Goal: Navigation & Orientation: Find specific page/section

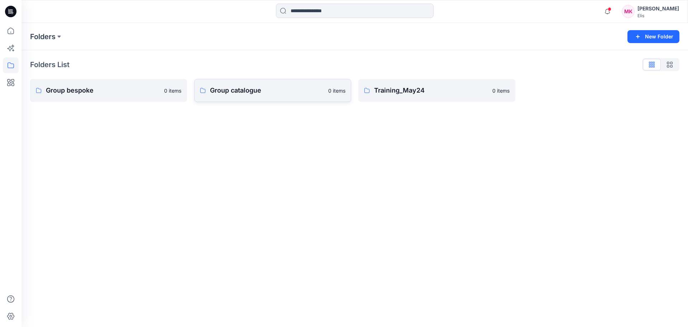
click at [260, 92] on p "Group catalogue" at bounding box center [267, 90] width 114 height 10
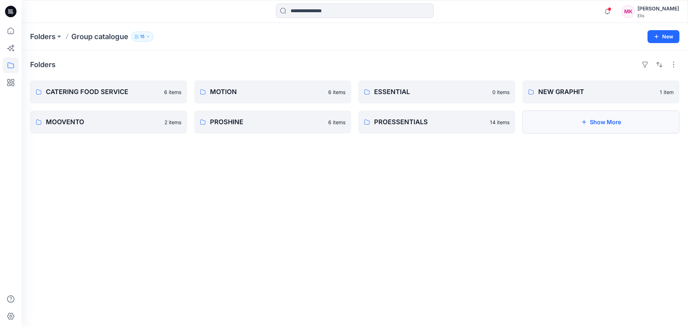
click at [593, 117] on button "Show More" at bounding box center [601, 121] width 157 height 23
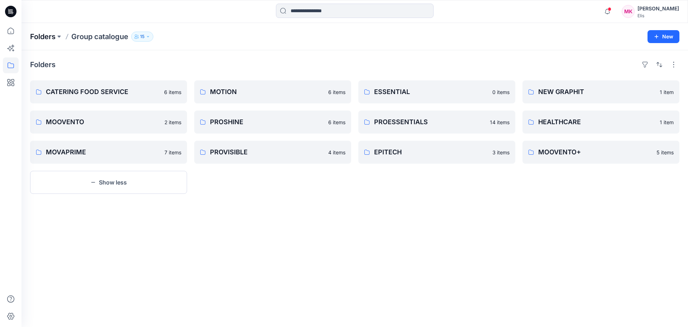
click at [47, 34] on p "Folders" at bounding box center [42, 37] width 25 height 10
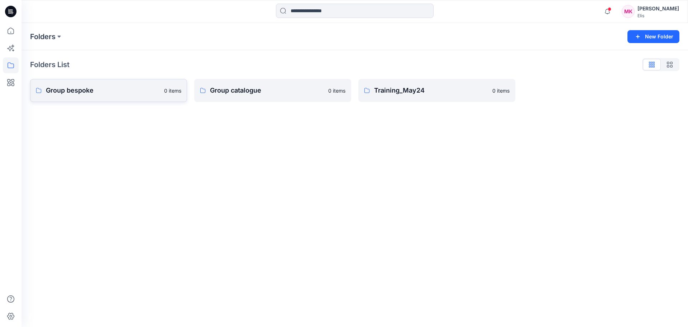
click at [82, 85] on link "Group bespoke 0 items" at bounding box center [108, 90] width 157 height 23
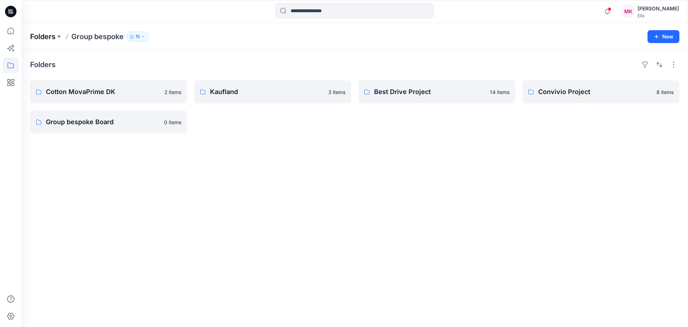
click at [48, 36] on p "Folders" at bounding box center [42, 37] width 25 height 10
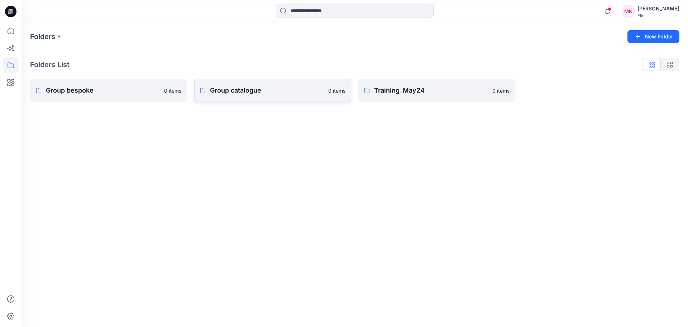
click at [254, 90] on p "Group catalogue" at bounding box center [267, 90] width 114 height 10
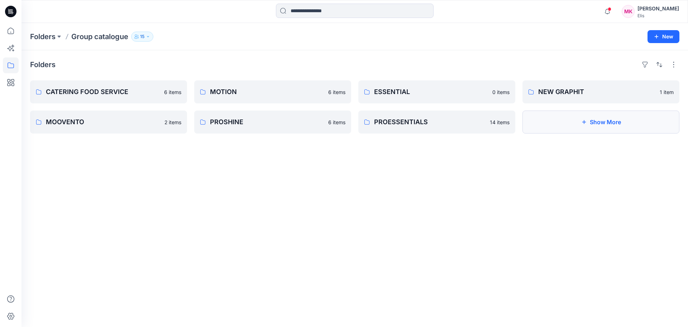
click at [607, 120] on button "Show More" at bounding box center [601, 121] width 157 height 23
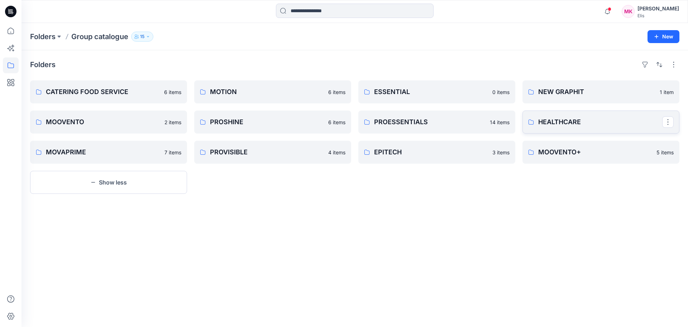
click at [574, 121] on p "HEALTHCARE" at bounding box center [601, 122] width 124 height 10
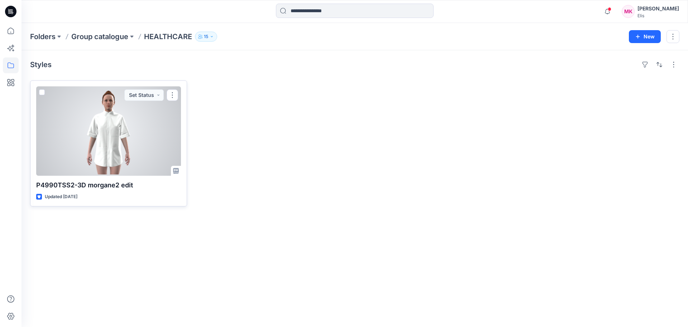
click at [112, 157] on div at bounding box center [108, 130] width 145 height 89
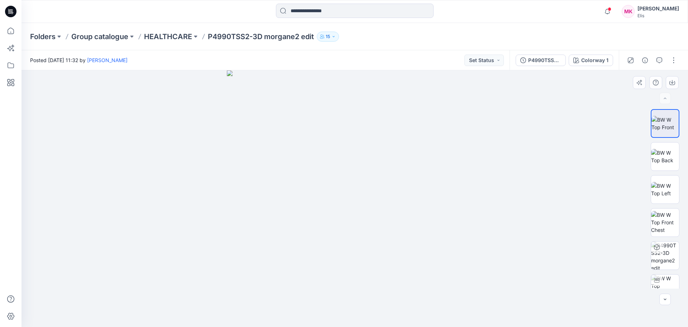
drag, startPoint x: 482, startPoint y: 231, endPoint x: 427, endPoint y: 219, distance: 55.9
click at [427, 220] on div at bounding box center [355, 198] width 667 height 256
drag, startPoint x: 408, startPoint y: 236, endPoint x: 593, endPoint y: 251, distance: 185.6
click at [408, 234] on img at bounding box center [355, 198] width 256 height 256
click at [663, 281] on img at bounding box center [666, 288] width 28 height 28
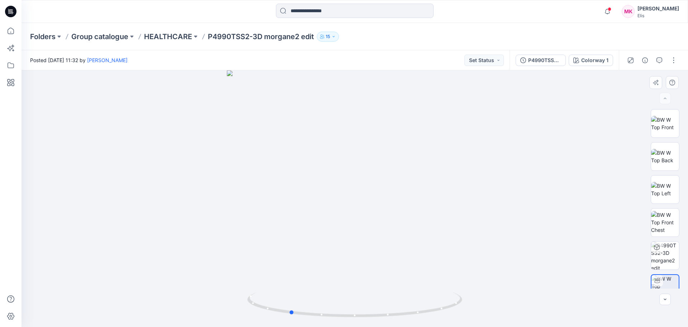
drag, startPoint x: 427, startPoint y: 252, endPoint x: 366, endPoint y: 247, distance: 60.8
click at [366, 247] on div at bounding box center [355, 198] width 667 height 256
drag, startPoint x: 335, startPoint y: 283, endPoint x: 365, endPoint y: 201, distance: 86.7
click at [365, 201] on img at bounding box center [355, 105] width 463 height 444
drag, startPoint x: 331, startPoint y: 256, endPoint x: 401, endPoint y: 254, distance: 69.6
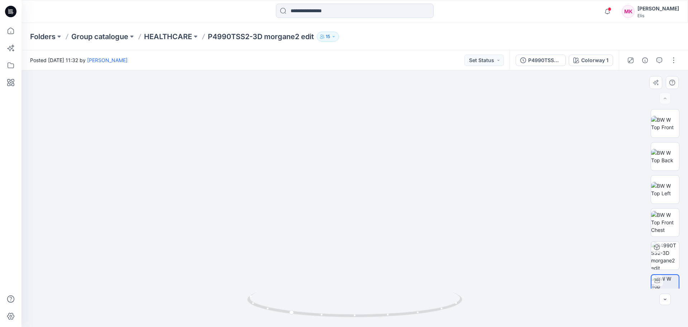
click at [401, 254] on img at bounding box center [355, 104] width 463 height 445
drag, startPoint x: 328, startPoint y: 308, endPoint x: 392, endPoint y: 301, distance: 64.2
click at [392, 301] on icon at bounding box center [355, 305] width 217 height 27
drag, startPoint x: 359, startPoint y: 119, endPoint x: 355, endPoint y: 204, distance: 85.0
click at [350, 213] on img at bounding box center [355, 179] width 394 height 295
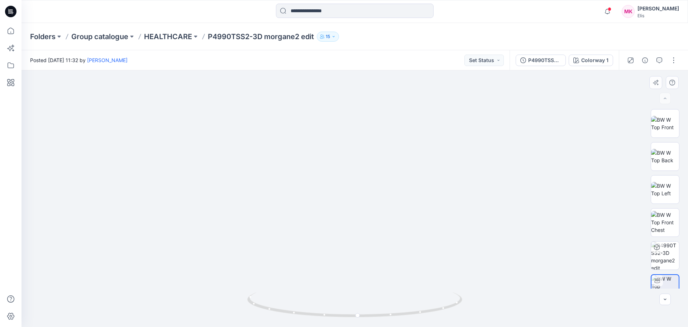
drag, startPoint x: 240, startPoint y: 236, endPoint x: 250, endPoint y: 208, distance: 29.6
click at [250, 208] on img at bounding box center [368, 87] width 1098 height 479
click at [415, 232] on div at bounding box center [355, 198] width 667 height 256
click at [656, 219] on img at bounding box center [666, 222] width 28 height 23
click at [659, 183] on img at bounding box center [666, 189] width 28 height 15
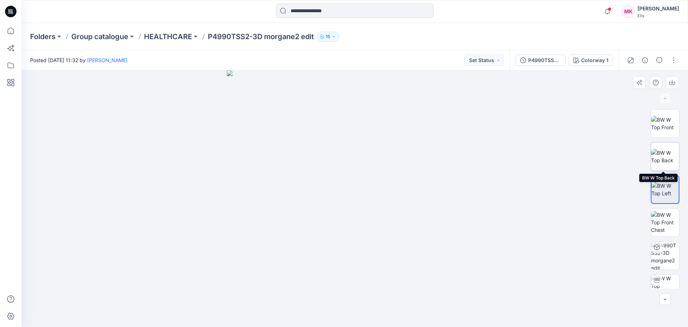
click at [664, 152] on img at bounding box center [666, 156] width 28 height 15
click at [667, 120] on img at bounding box center [666, 123] width 28 height 15
click at [173, 33] on p "HEALTHCARE" at bounding box center [168, 37] width 48 height 10
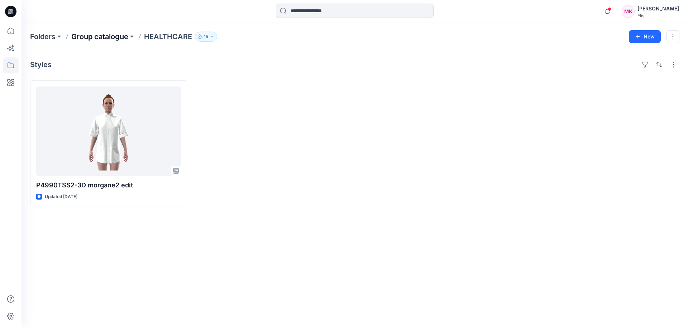
click at [117, 39] on p "Group catalogue" at bounding box center [99, 37] width 57 height 10
